Goal: Task Accomplishment & Management: Complete application form

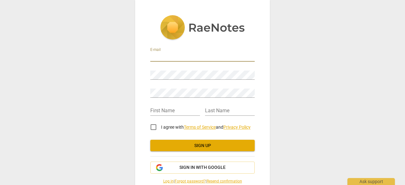
click at [174, 59] on input "email" at bounding box center [202, 57] width 104 height 9
type input "[EMAIL_ADDRESS][PERSON_NAME][DOMAIN_NAME]"
type input "Bodil"
type input "[PERSON_NAME]"
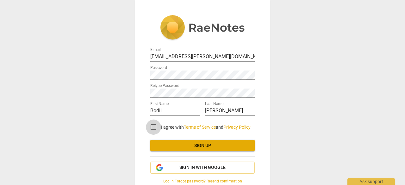
click at [151, 127] on input "I agree with Terms of Service and Privacy Policy" at bounding box center [153, 127] width 15 height 15
checkbox input "true"
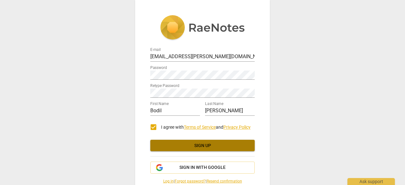
click at [183, 144] on span "Sign up" at bounding box center [202, 146] width 94 height 6
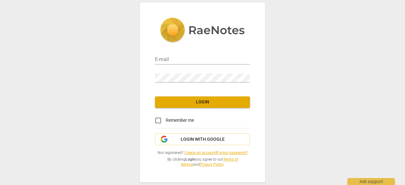
type input "[EMAIL_ADDRESS][PERSON_NAME][DOMAIN_NAME]"
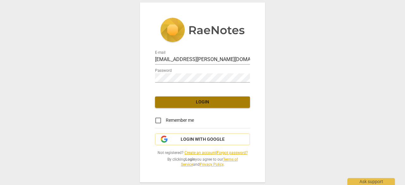
click at [214, 100] on span "Login" at bounding box center [202, 102] width 85 height 6
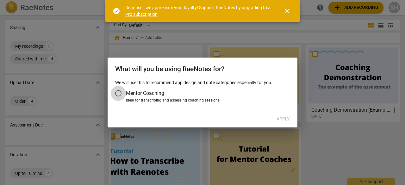
click at [121, 91] on input "Mentor Coaching" at bounding box center [118, 93] width 15 height 15
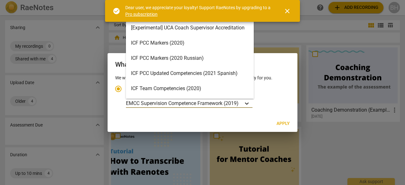
click at [249, 103] on icon "Account type" at bounding box center [247, 103] width 6 height 6
click at [0, 0] on input "Ideal for transcribing and assessing coaching sessions 15 results available. Us…" at bounding box center [0, 0] width 0 height 0
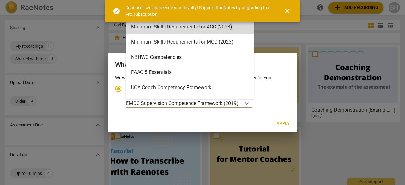
scroll to position [123, 0]
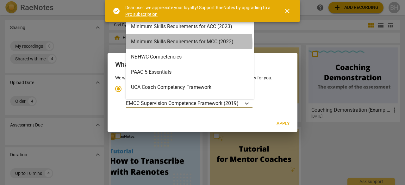
click at [183, 43] on div "Minimum Skills Requirements for MCC (2023)" at bounding box center [190, 41] width 128 height 15
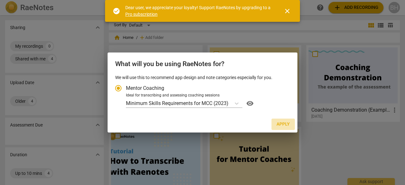
click at [286, 127] on span "Apply" at bounding box center [283, 124] width 13 height 6
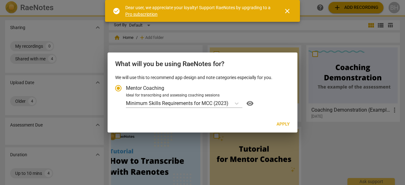
radio input "false"
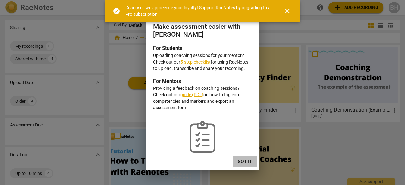
click at [248, 161] on span "Got it" at bounding box center [245, 162] width 14 height 6
